Goal: Check status: Check status

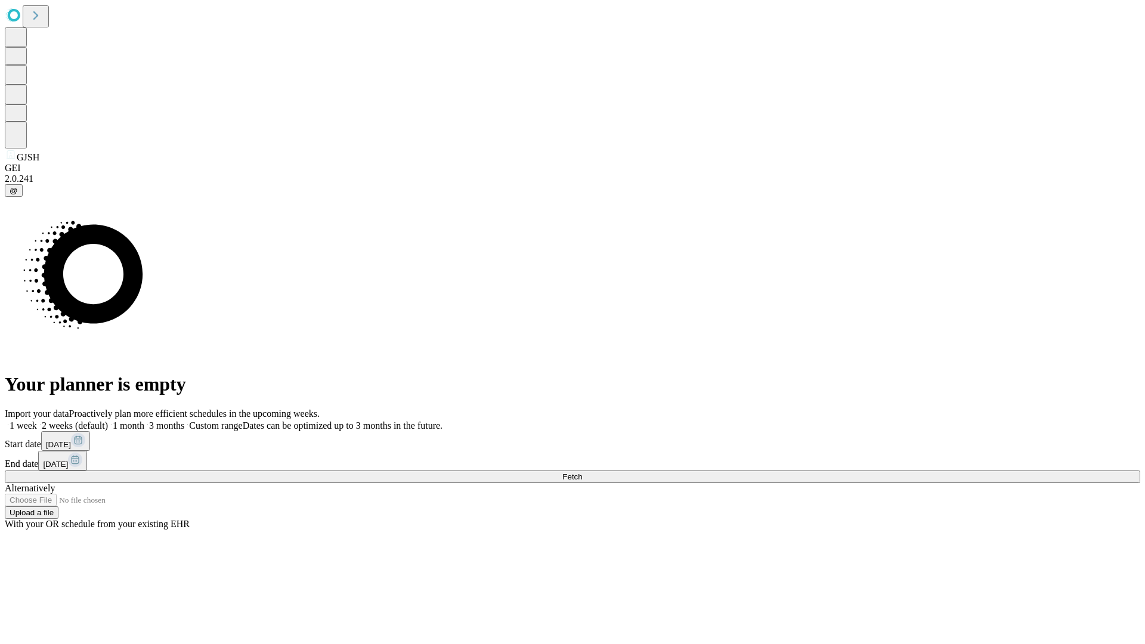
click at [582, 472] on span "Fetch" at bounding box center [572, 476] width 20 height 9
